Goal: Transaction & Acquisition: Purchase product/service

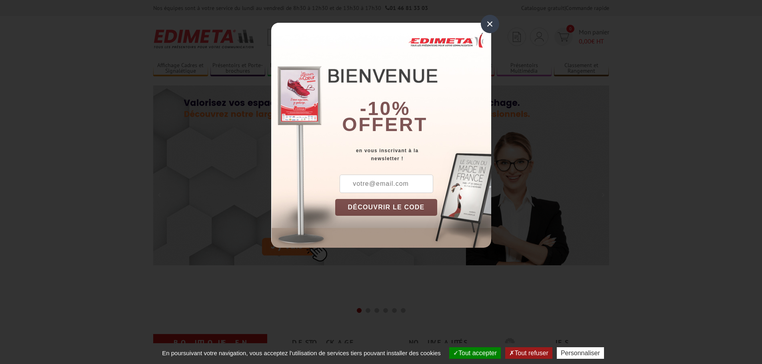
click at [490, 26] on div "×" at bounding box center [490, 24] width 18 height 18
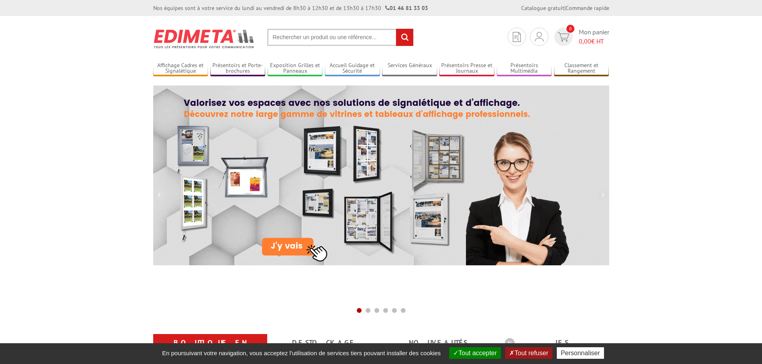
click at [358, 42] on input "text" at bounding box center [340, 37] width 146 height 17
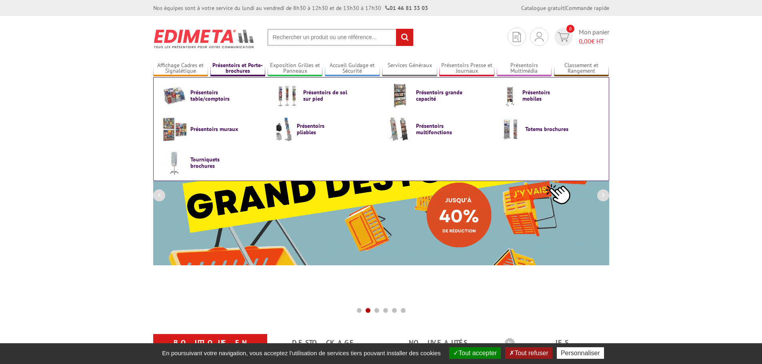
click at [249, 70] on link "Présentoirs et Porte-brochures" at bounding box center [237, 68] width 55 height 13
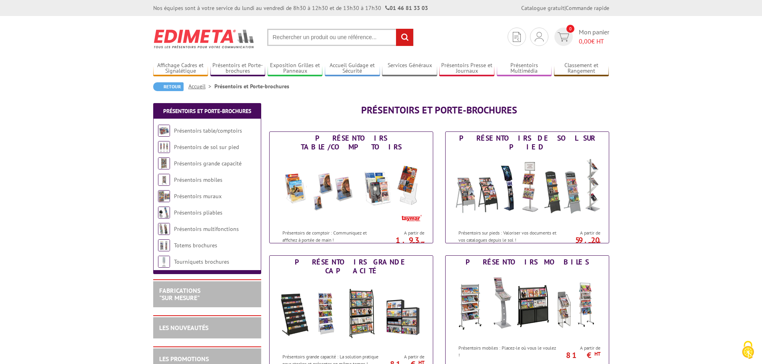
click at [304, 37] on input "text" at bounding box center [340, 37] width 146 height 17
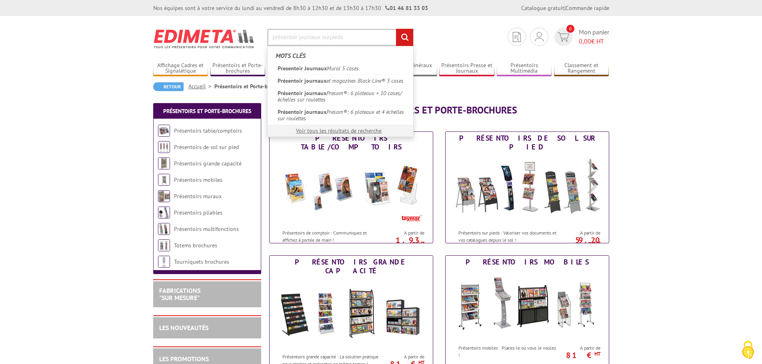
type input "présentoir journaux surpieds"
click at [396, 29] on input "rechercher" at bounding box center [404, 37] width 17 height 17
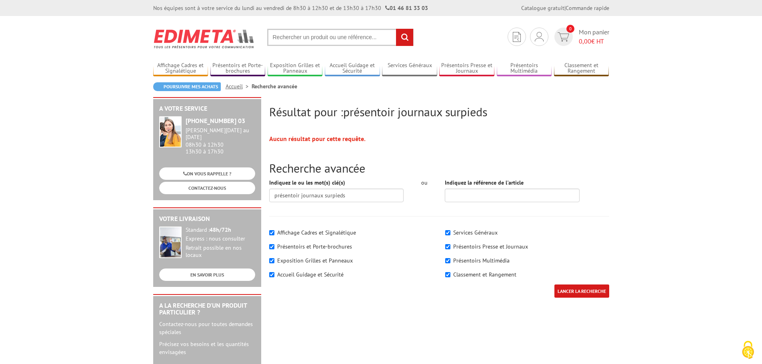
click at [367, 35] on input "text" at bounding box center [340, 37] width 146 height 17
click at [290, 33] on input "text" at bounding box center [340, 37] width 146 height 17
type input "présentoir journal sur pieds"
click at [396, 29] on input "rechercher" at bounding box center [404, 37] width 17 height 17
click at [310, 37] on input "text" at bounding box center [340, 37] width 146 height 17
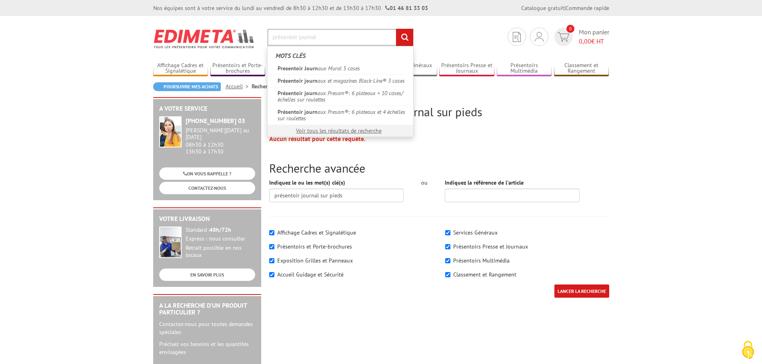
type input "présentoir journal"
click at [396, 29] on input "rechercher" at bounding box center [404, 37] width 17 height 17
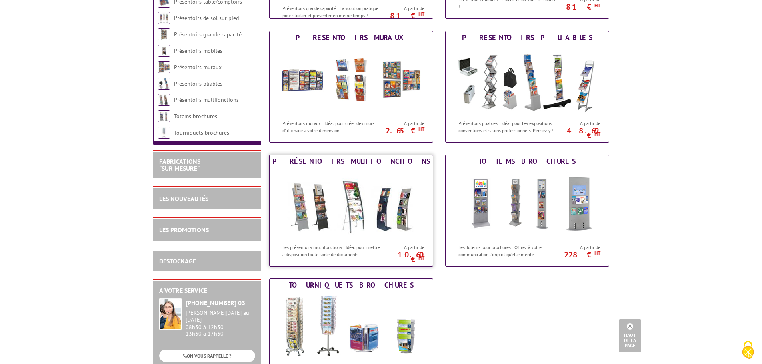
scroll to position [280, 0]
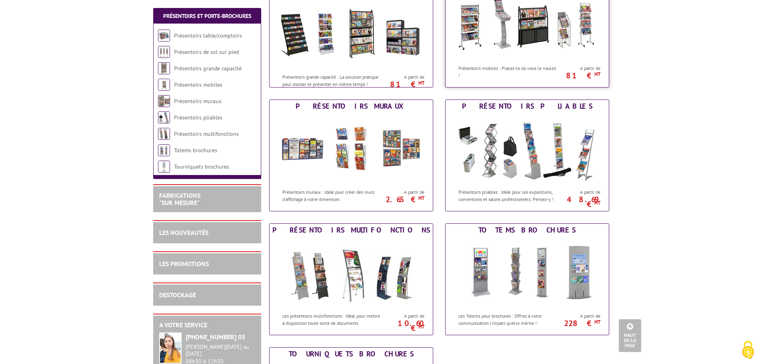
click at [566, 46] on img at bounding box center [527, 25] width 148 height 72
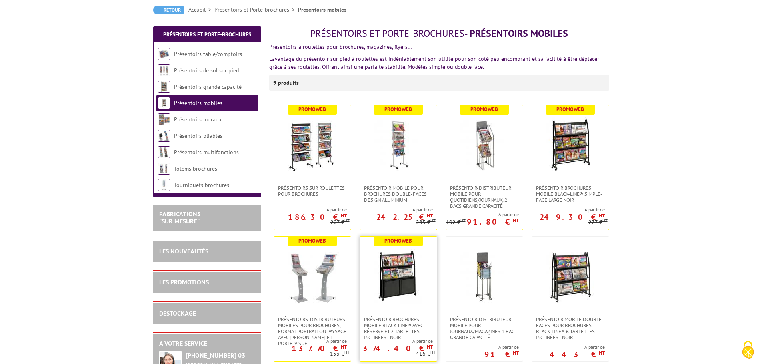
scroll to position [80, 0]
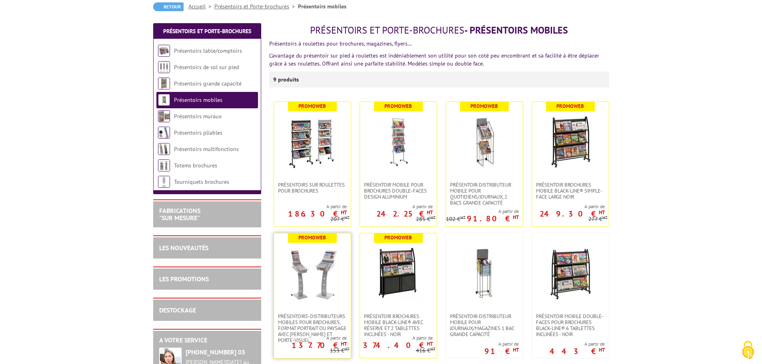
click at [309, 288] on img at bounding box center [312, 274] width 56 height 56
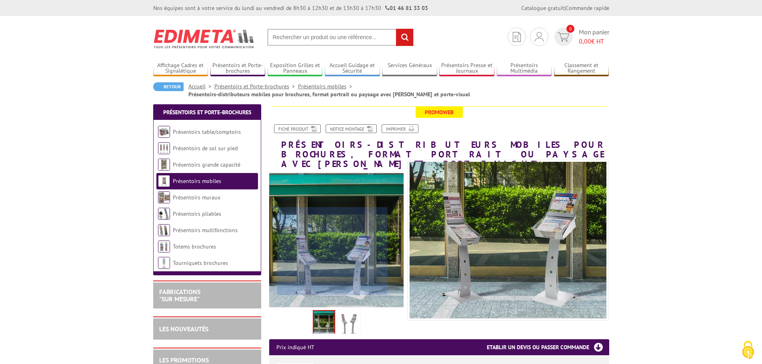
click at [332, 252] on div at bounding box center [332, 252] width 110 height 88
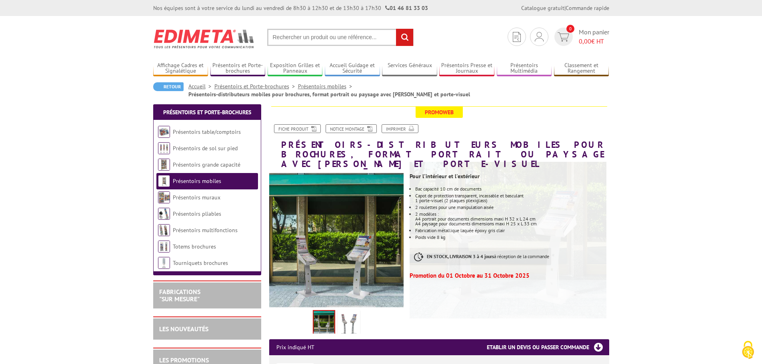
click at [347, 314] on img at bounding box center [348, 324] width 19 height 25
